Goal: Check status: Check status

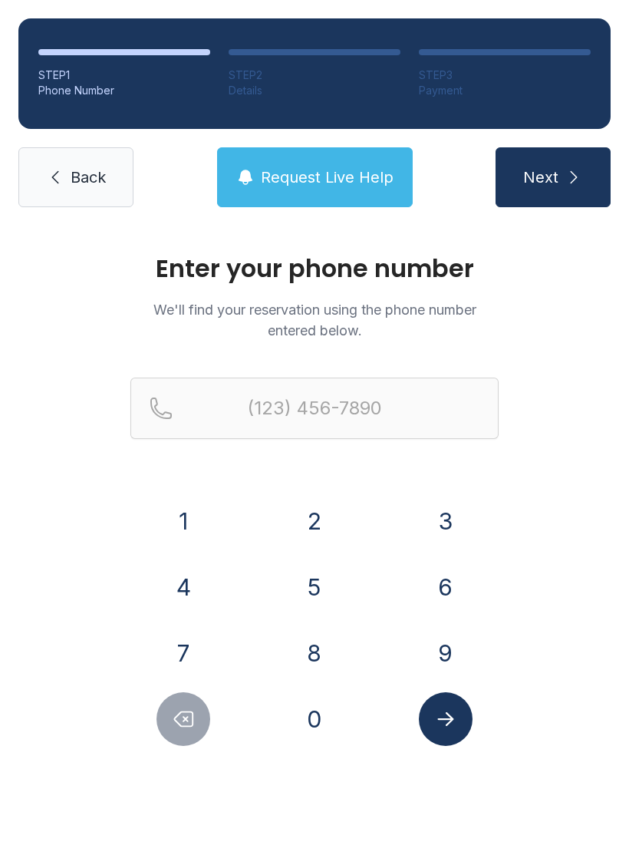
click at [187, 645] on button "7" at bounding box center [184, 653] width 54 height 54
click at [421, 579] on button "6" at bounding box center [446, 587] width 54 height 54
click at [323, 589] on button "5" at bounding box center [315, 587] width 54 height 54
click at [318, 529] on button "2" at bounding box center [315, 521] width 54 height 54
click at [455, 506] on button "3" at bounding box center [446, 521] width 54 height 54
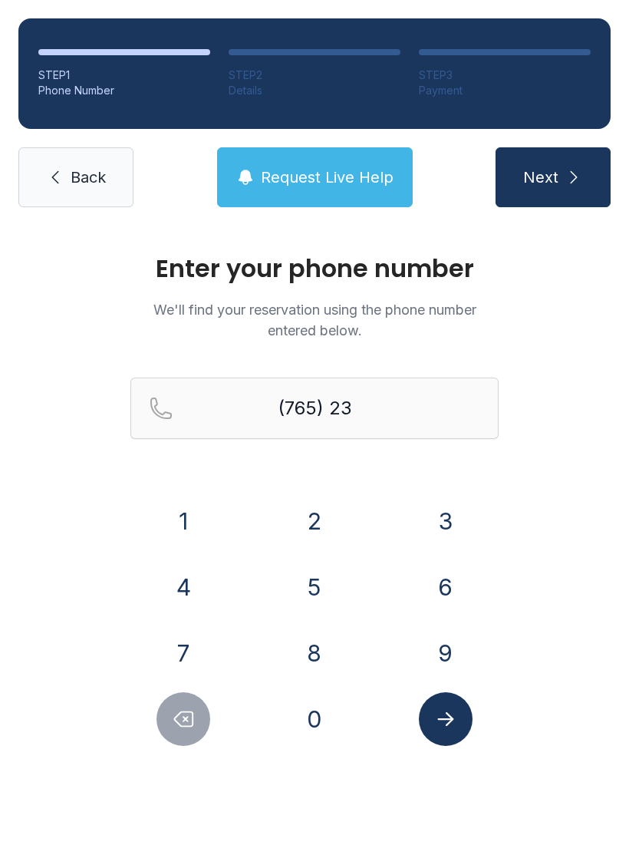
click at [205, 630] on div "7" at bounding box center [183, 653] width 107 height 54
click at [197, 576] on button "4" at bounding box center [184, 587] width 54 height 54
click at [307, 576] on button "5" at bounding box center [315, 587] width 54 height 54
click at [190, 725] on icon "Delete number" at bounding box center [183, 719] width 23 height 23
click at [182, 575] on button "4" at bounding box center [184, 587] width 54 height 54
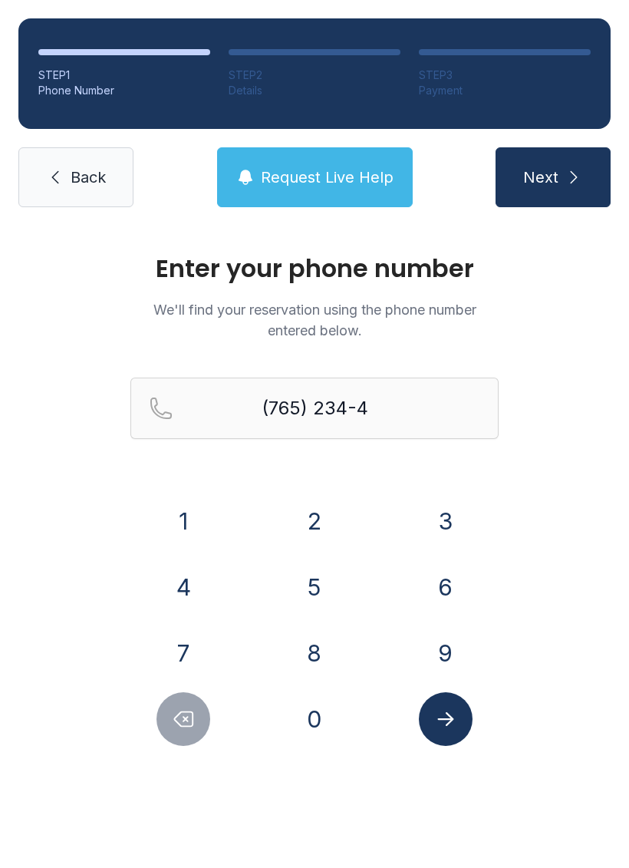
click at [309, 573] on button "5" at bounding box center [315, 587] width 54 height 54
click at [183, 519] on button "1" at bounding box center [184, 521] width 54 height 54
click at [459, 513] on button "3" at bounding box center [446, 521] width 54 height 54
click at [455, 722] on icon "Submit lookup form" at bounding box center [445, 719] width 23 height 23
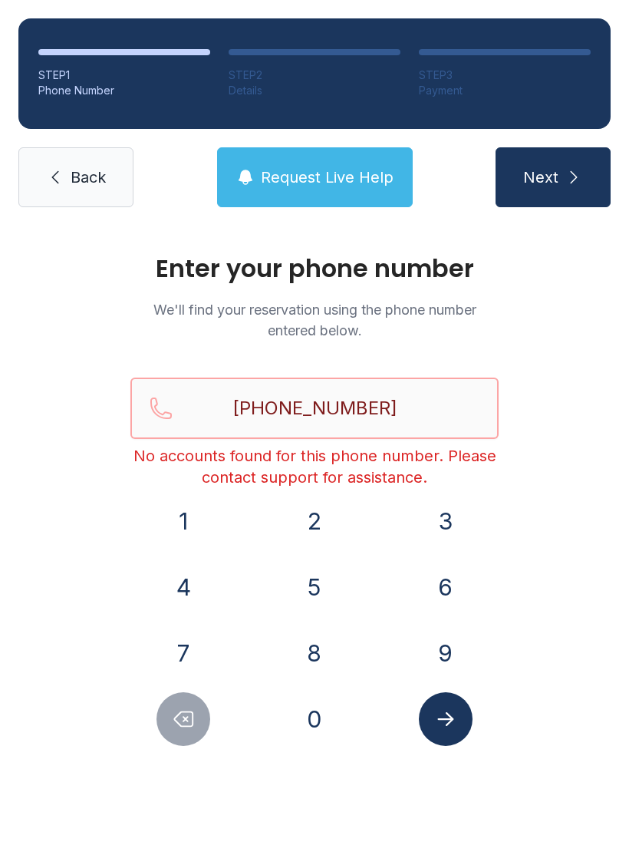
click at [327, 424] on input "[PHONE_NUMBER]" at bounding box center [314, 408] width 368 height 61
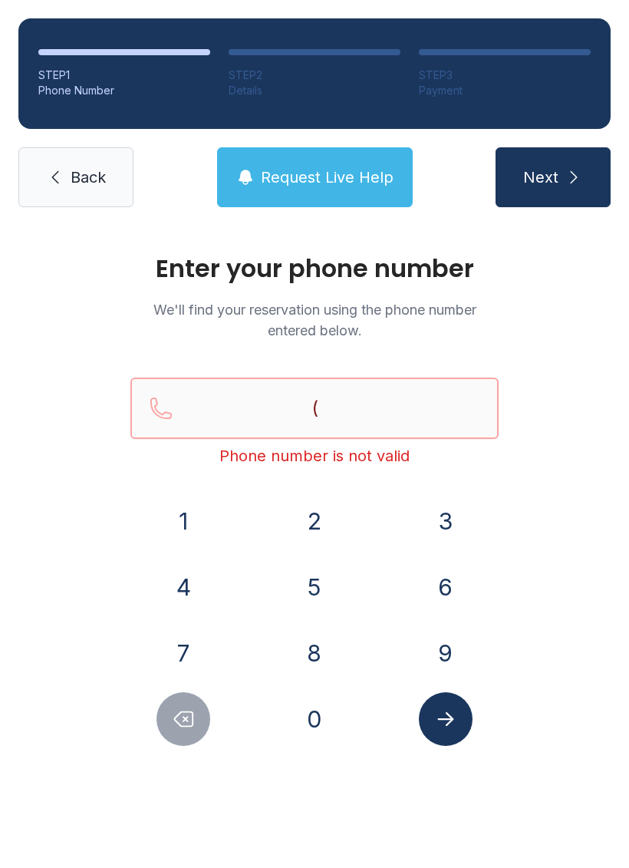
type input "("
